Goal: Information Seeking & Learning: Learn about a topic

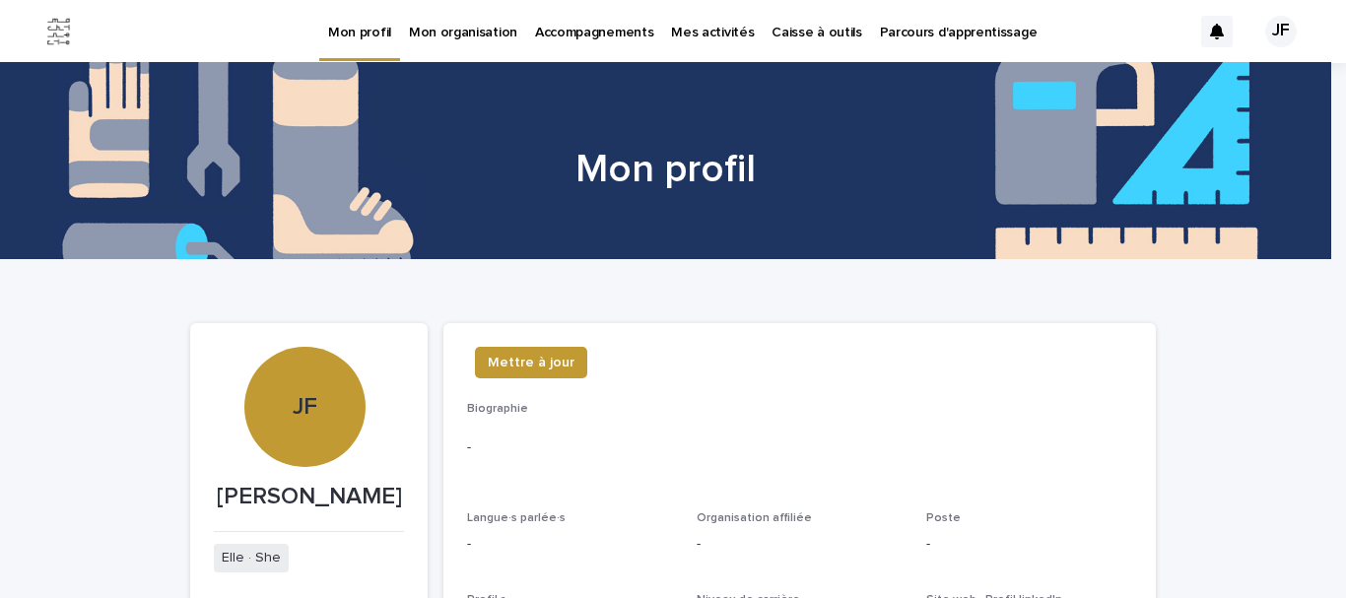
click at [888, 34] on p "Parcours d'apprentissage" at bounding box center [959, 20] width 158 height 41
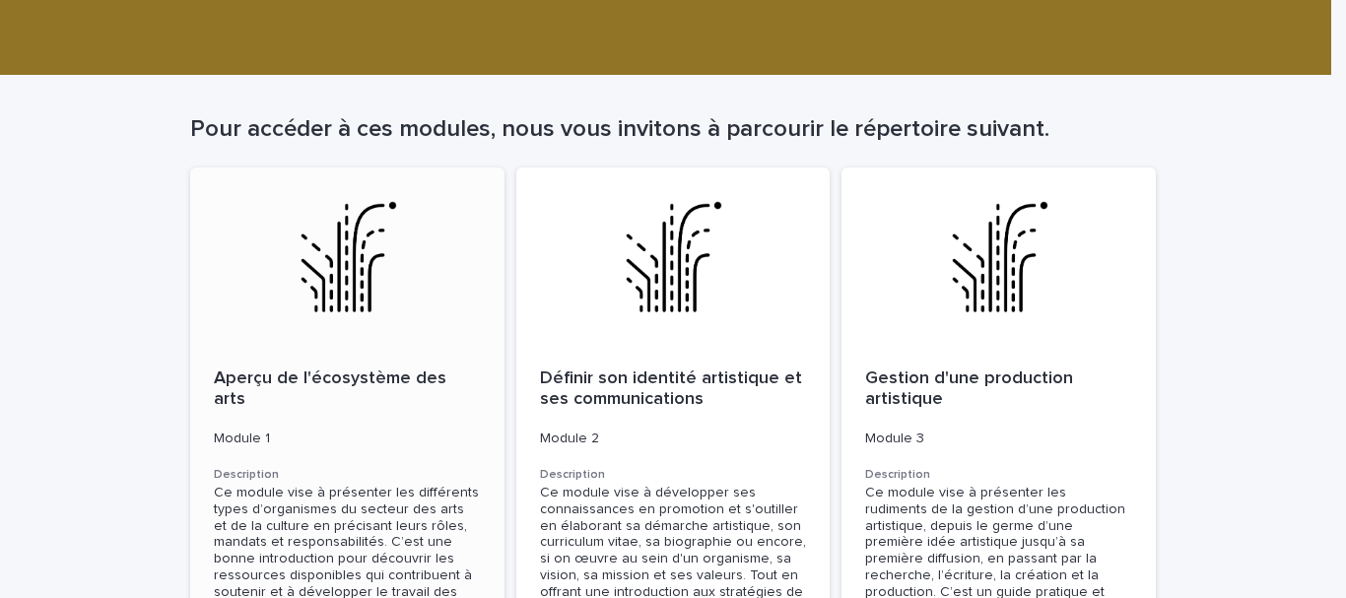
scroll to position [186, 0]
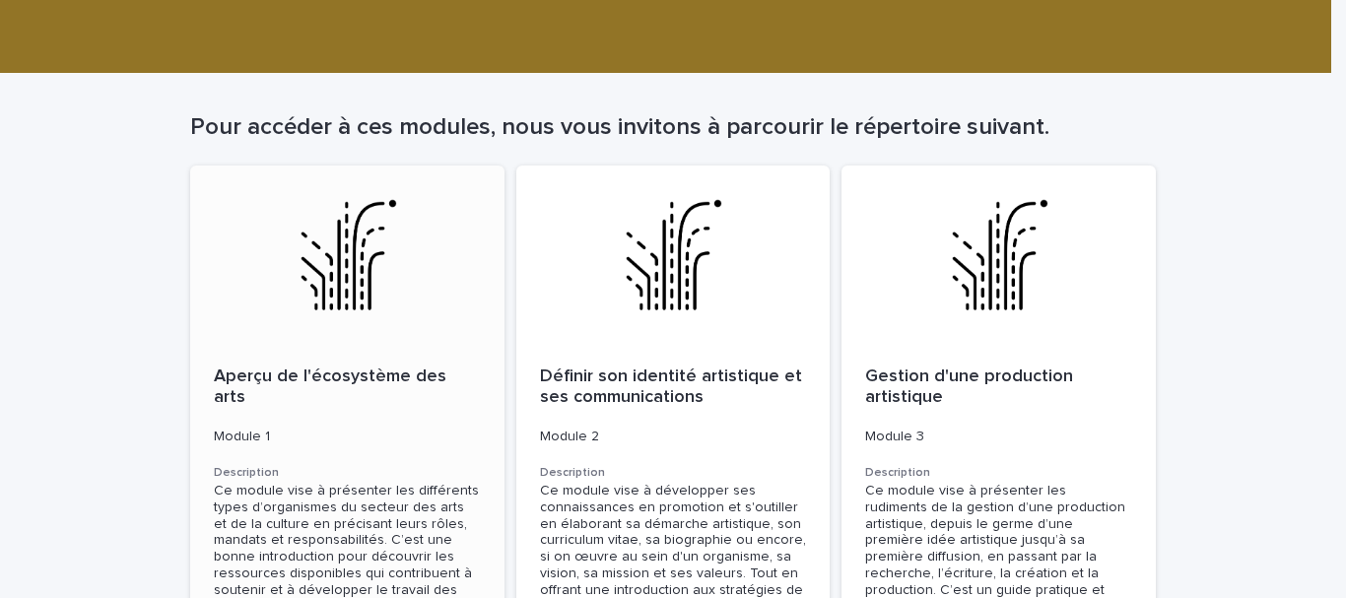
click at [384, 398] on div "Aperçu de l'écosystème des arts Module 1 Description Ce module vise à présenter…" at bounding box center [347, 526] width 314 height 366
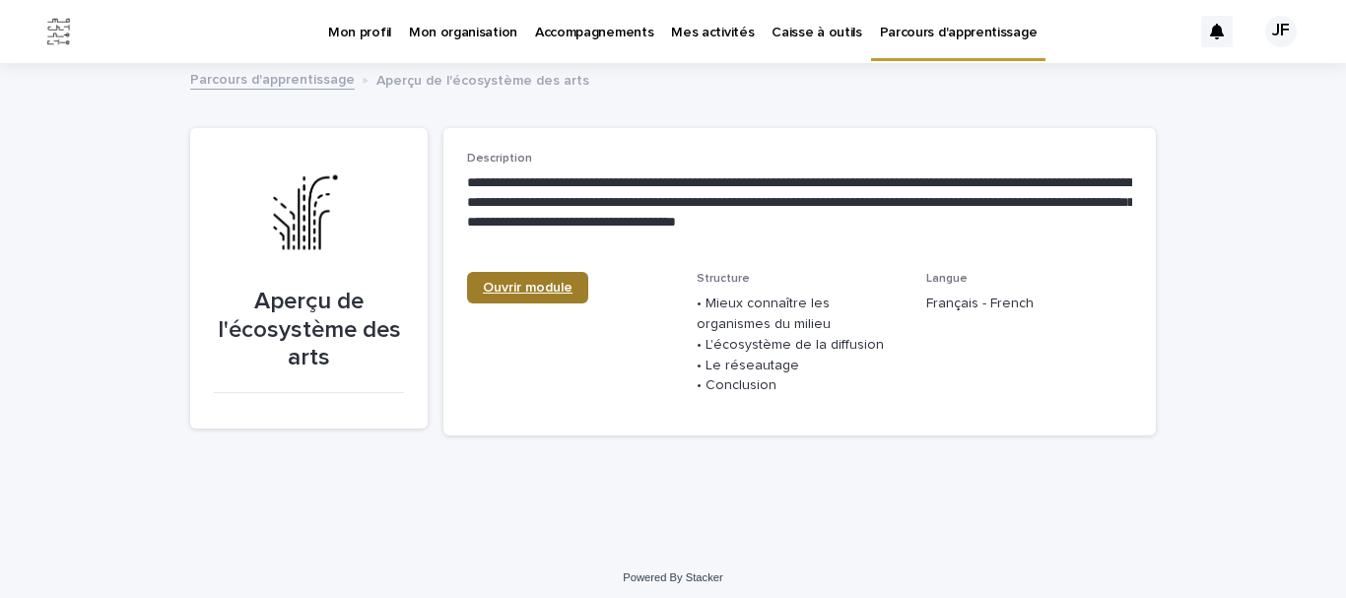
click at [515, 295] on link "Ouvrir module" at bounding box center [527, 288] width 121 height 32
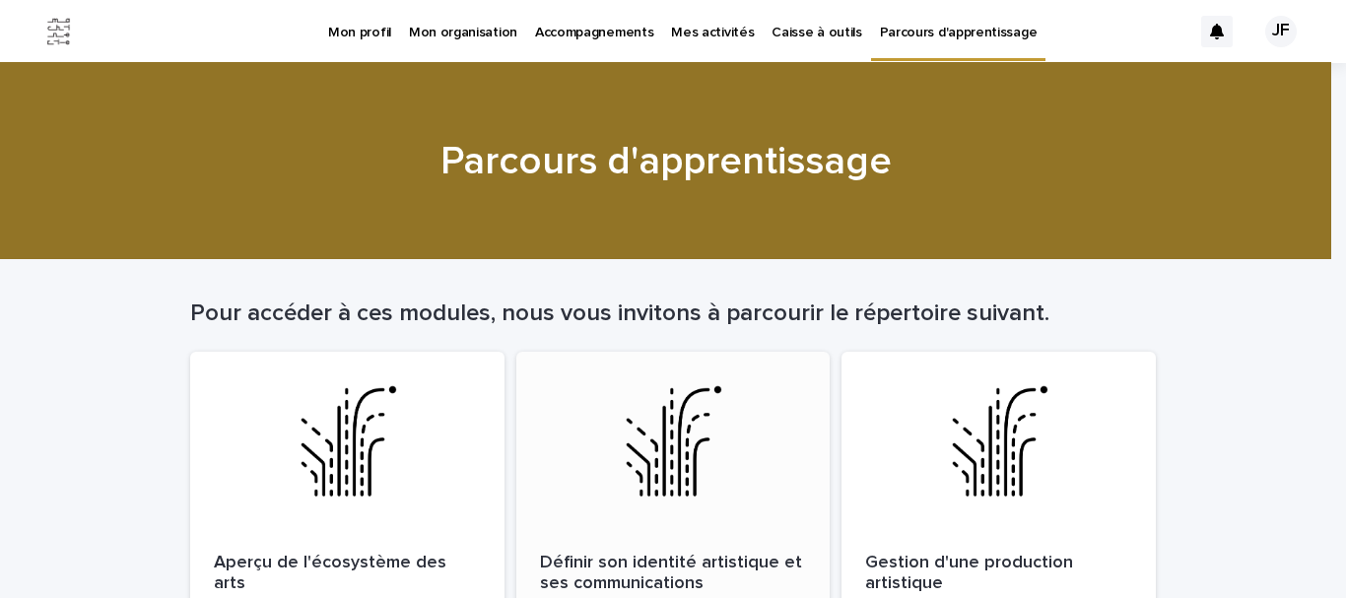
scroll to position [229, 0]
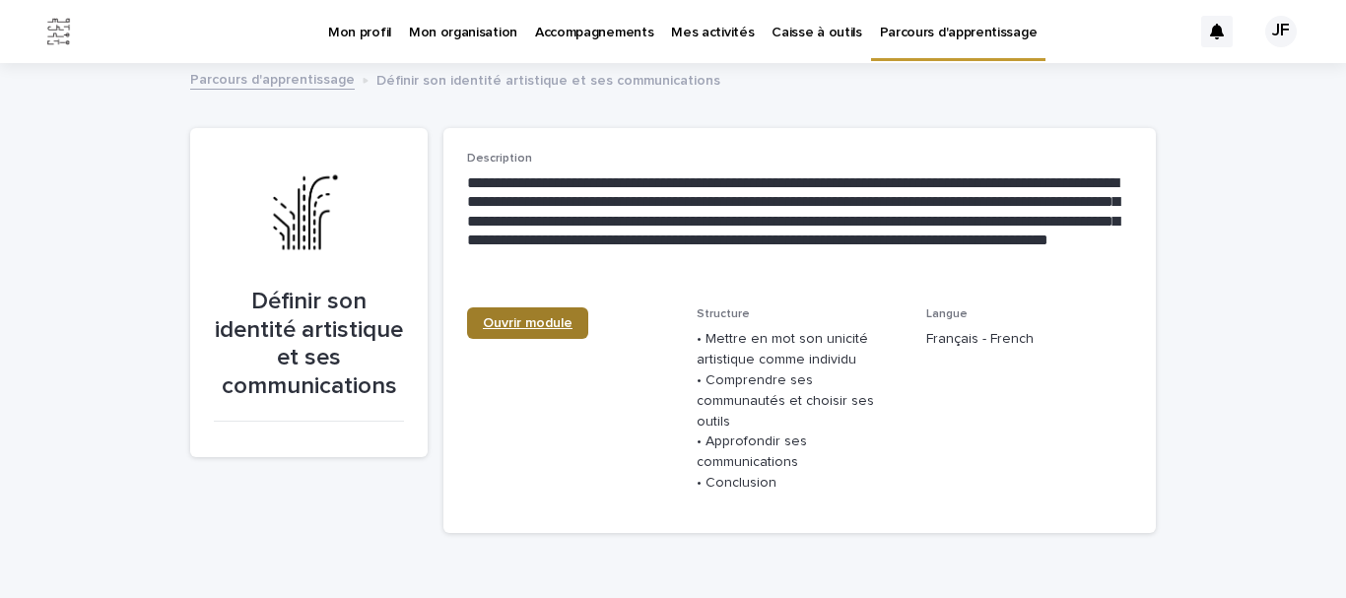
click at [536, 332] on link "Ouvrir module" at bounding box center [527, 323] width 121 height 32
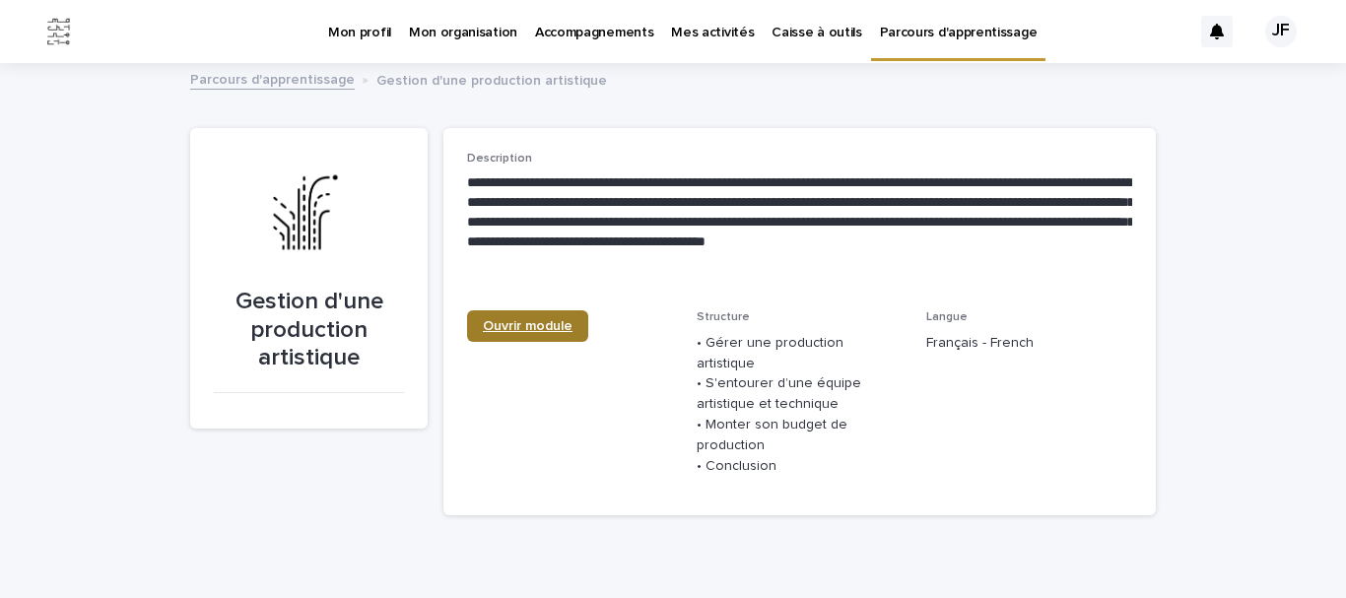
click at [525, 330] on span "Ouvrir module" at bounding box center [528, 326] width 90 height 14
